Goal: Navigation & Orientation: Find specific page/section

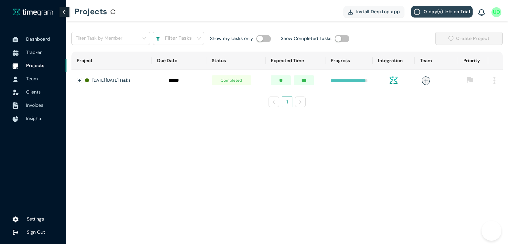
click at [40, 34] on span "Dashboard" at bounding box center [43, 38] width 35 height 13
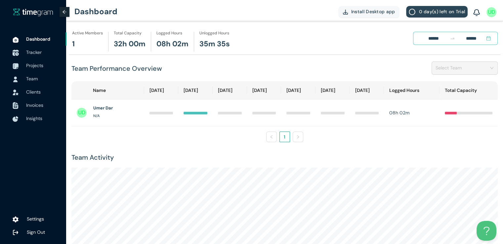
click at [27, 52] on span "Tracker" at bounding box center [34, 52] width 16 height 6
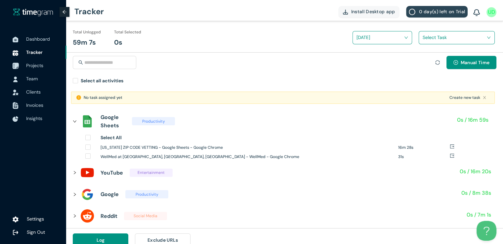
click at [32, 68] on span "Projects" at bounding box center [34, 65] width 17 height 6
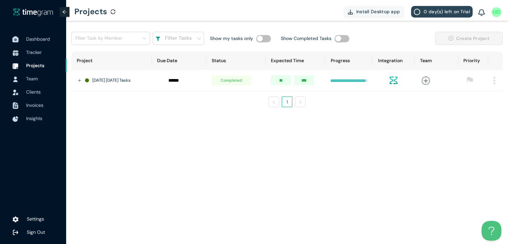
click at [36, 38] on span "Dashboard" at bounding box center [38, 39] width 24 height 6
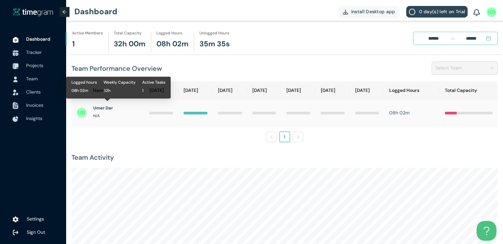
click at [103, 105] on h1 "Umer Dar" at bounding box center [103, 108] width 20 height 7
